Goal: Browse casually

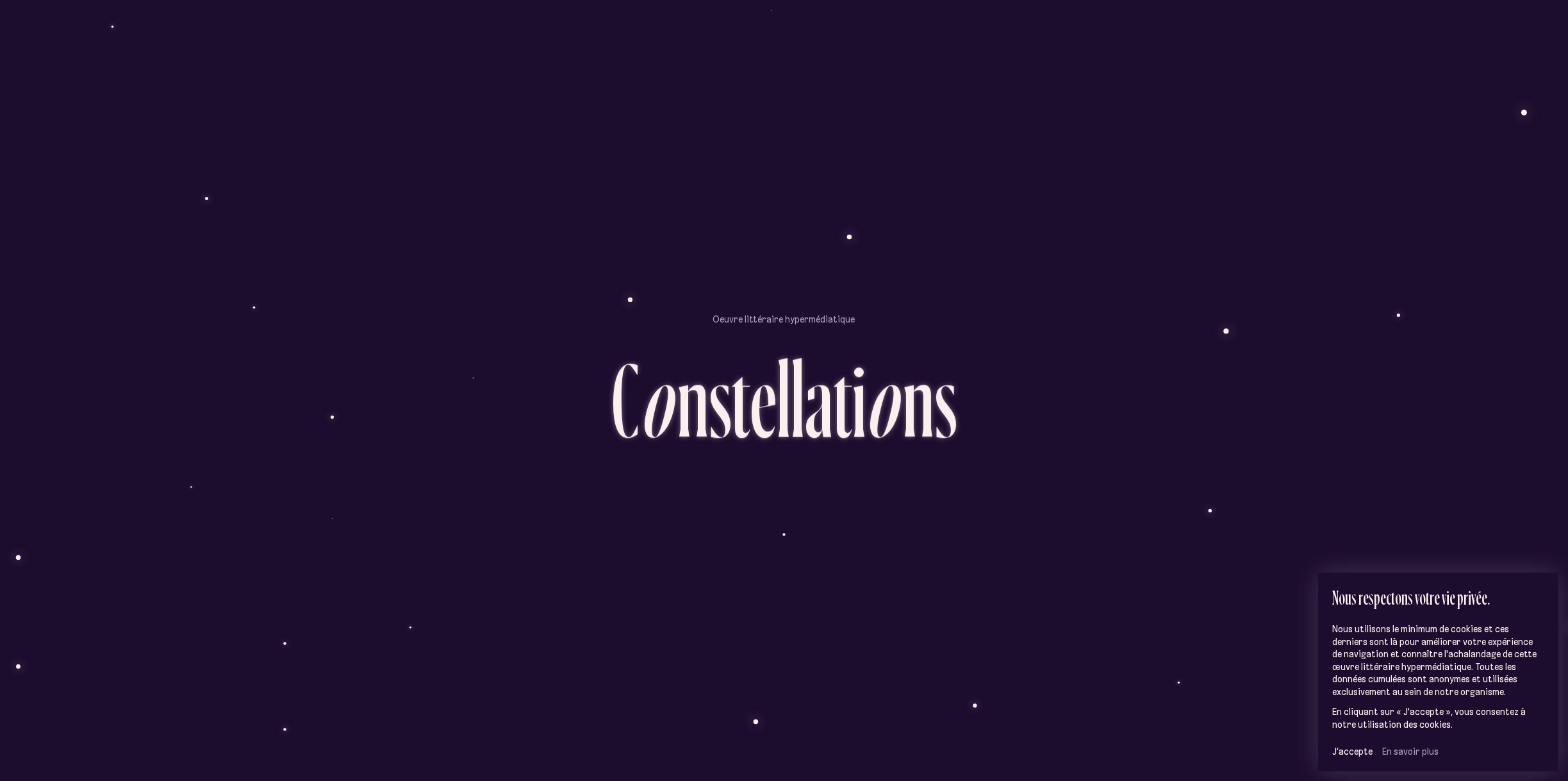
click at [847, 378] on div "t" at bounding box center [843, 399] width 19 height 106
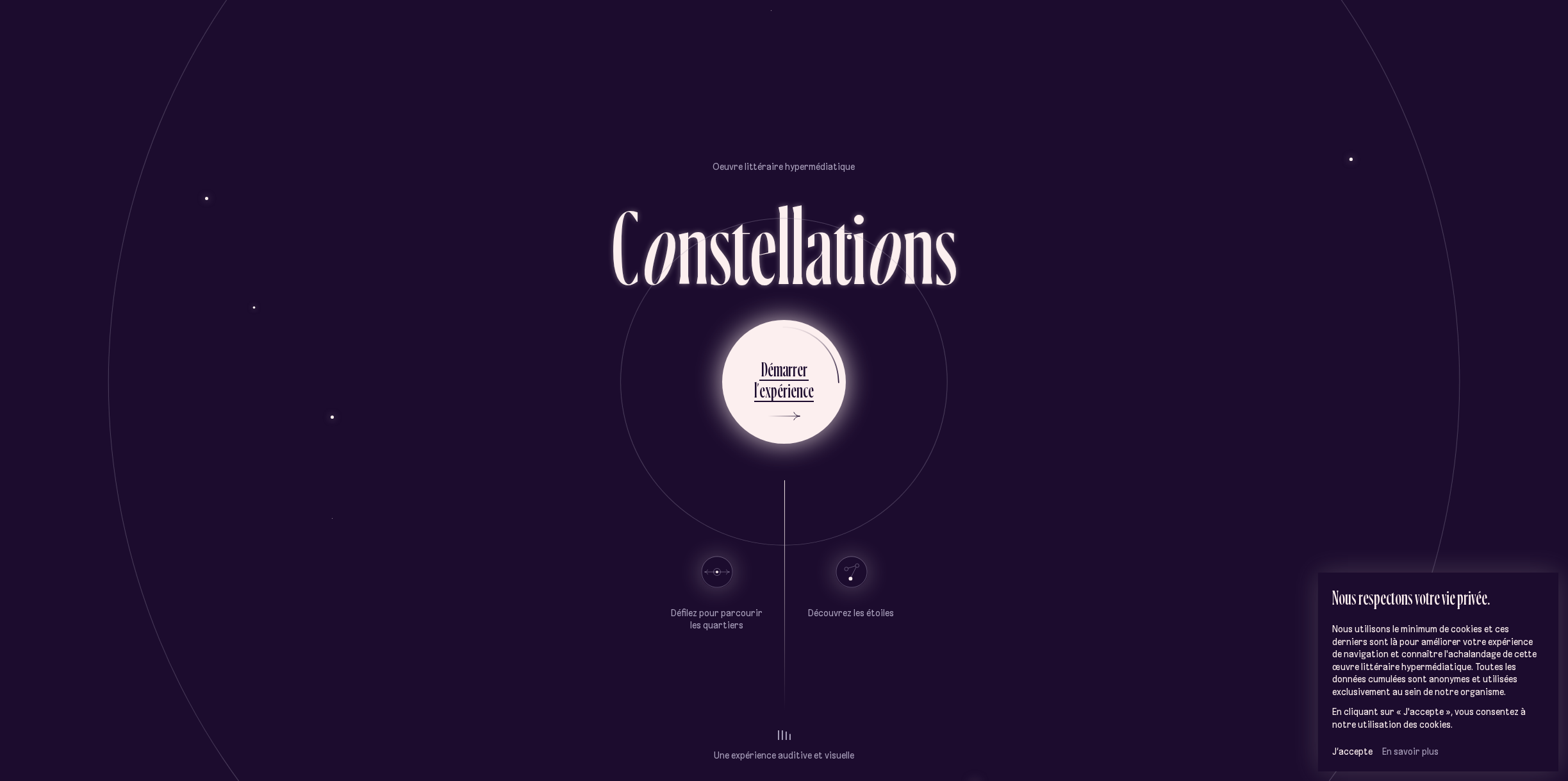
click at [785, 388] on div "r" at bounding box center [785, 390] width 5 height 25
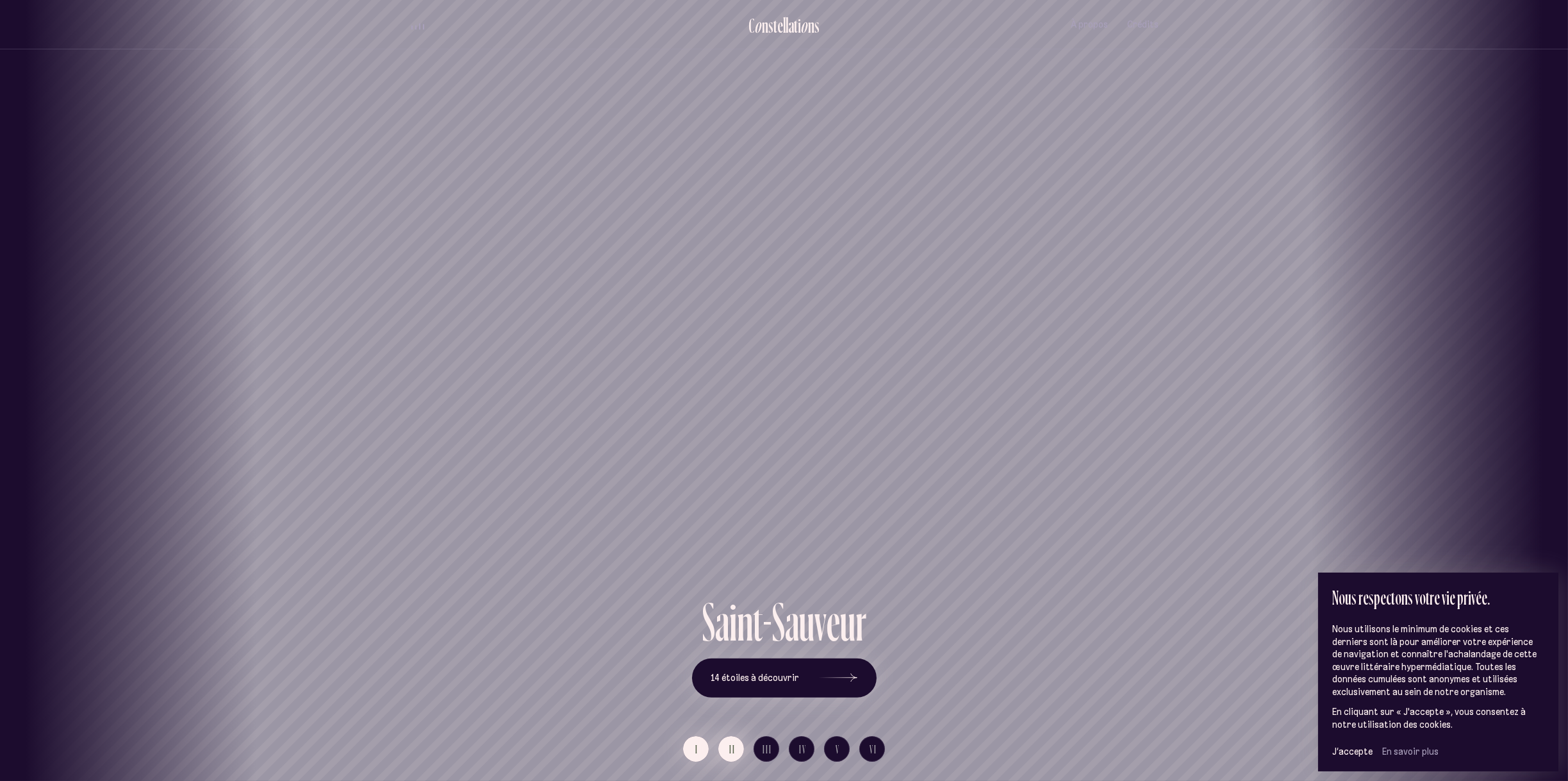
click at [735, 755] on button "II" at bounding box center [731, 749] width 26 height 26
click at [765, 747] on span "III" at bounding box center [768, 749] width 10 height 11
click at [806, 744] on span "IV" at bounding box center [803, 749] width 8 height 11
click at [698, 748] on span "I" at bounding box center [697, 749] width 3 height 11
click at [800, 680] on button "14 étoiles à découvrir" at bounding box center [785, 678] width 185 height 40
